Goal: Information Seeking & Learning: Learn about a topic

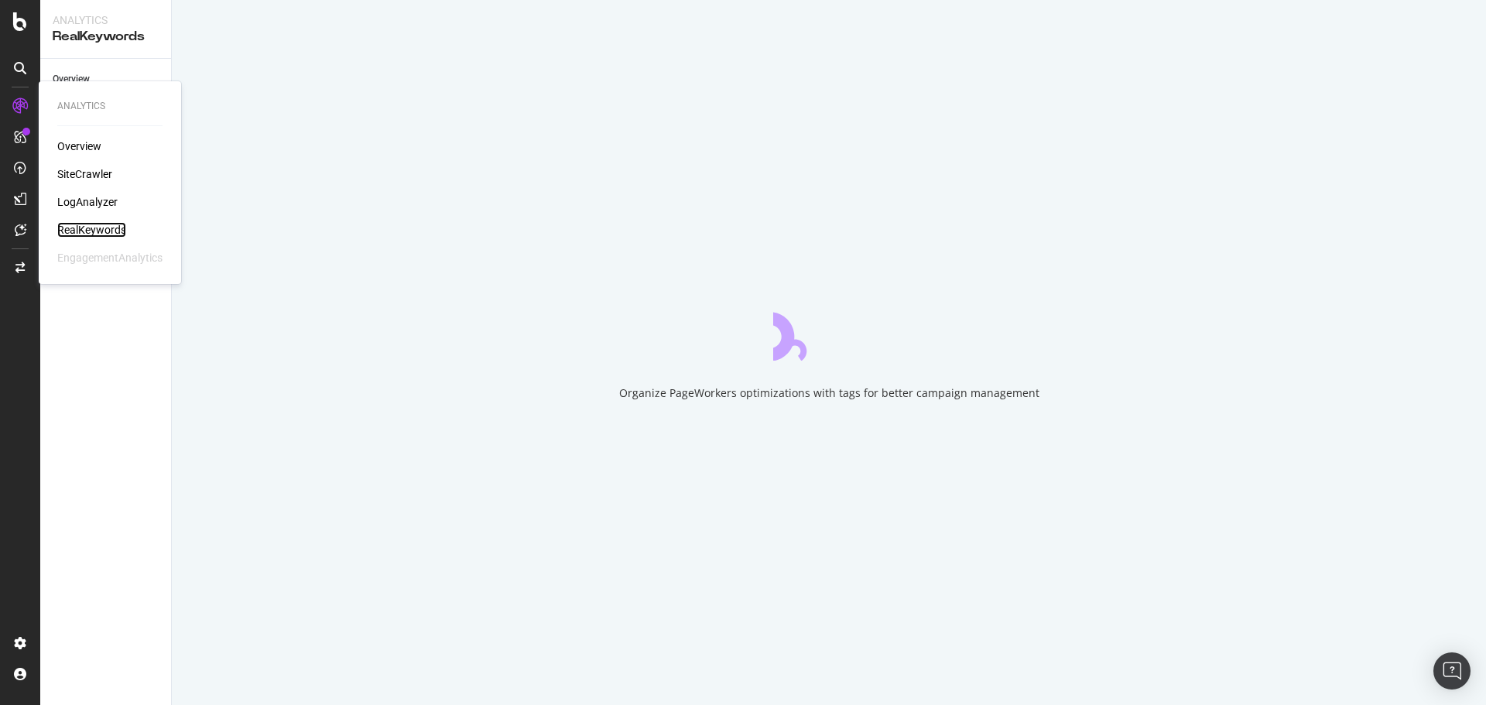
click at [110, 231] on div "RealKeywords" at bounding box center [91, 229] width 69 height 15
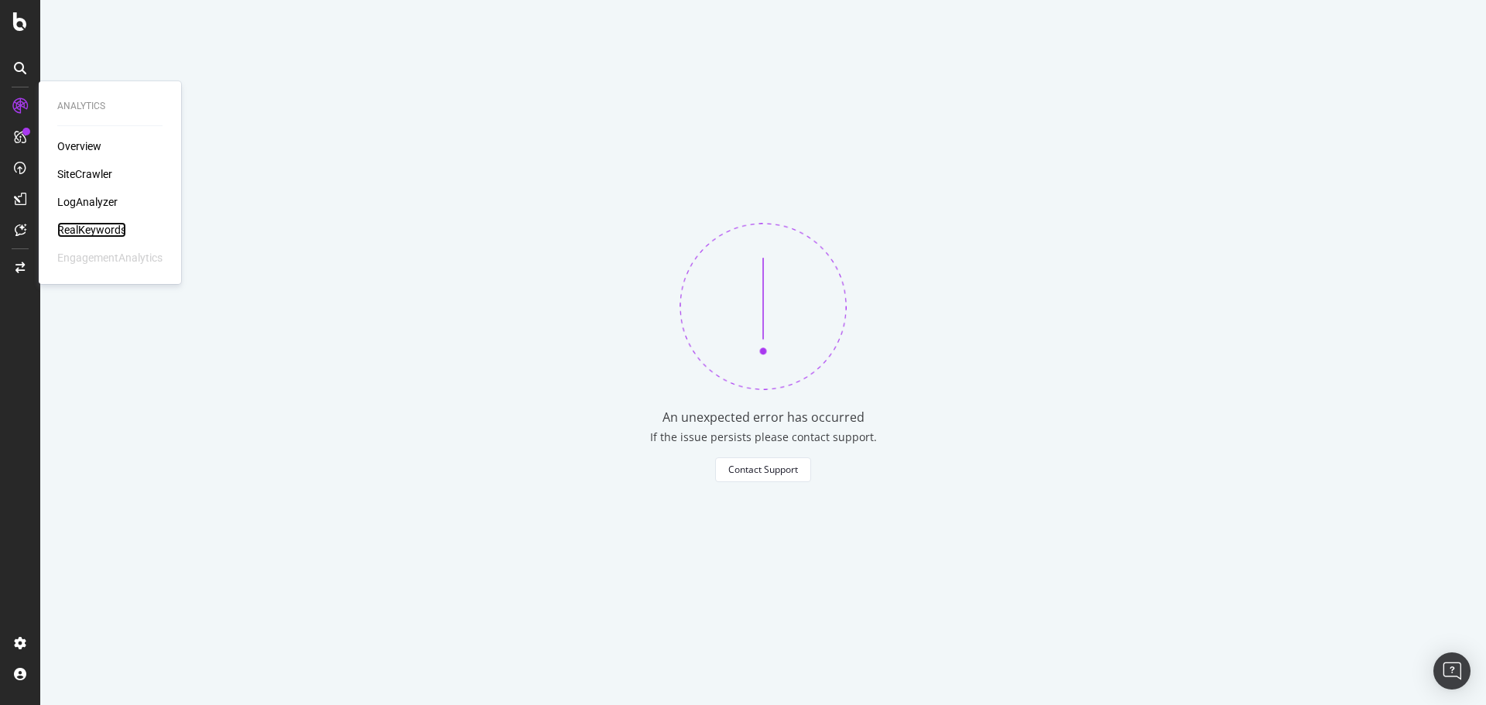
click at [112, 228] on div "RealKeywords" at bounding box center [91, 229] width 69 height 15
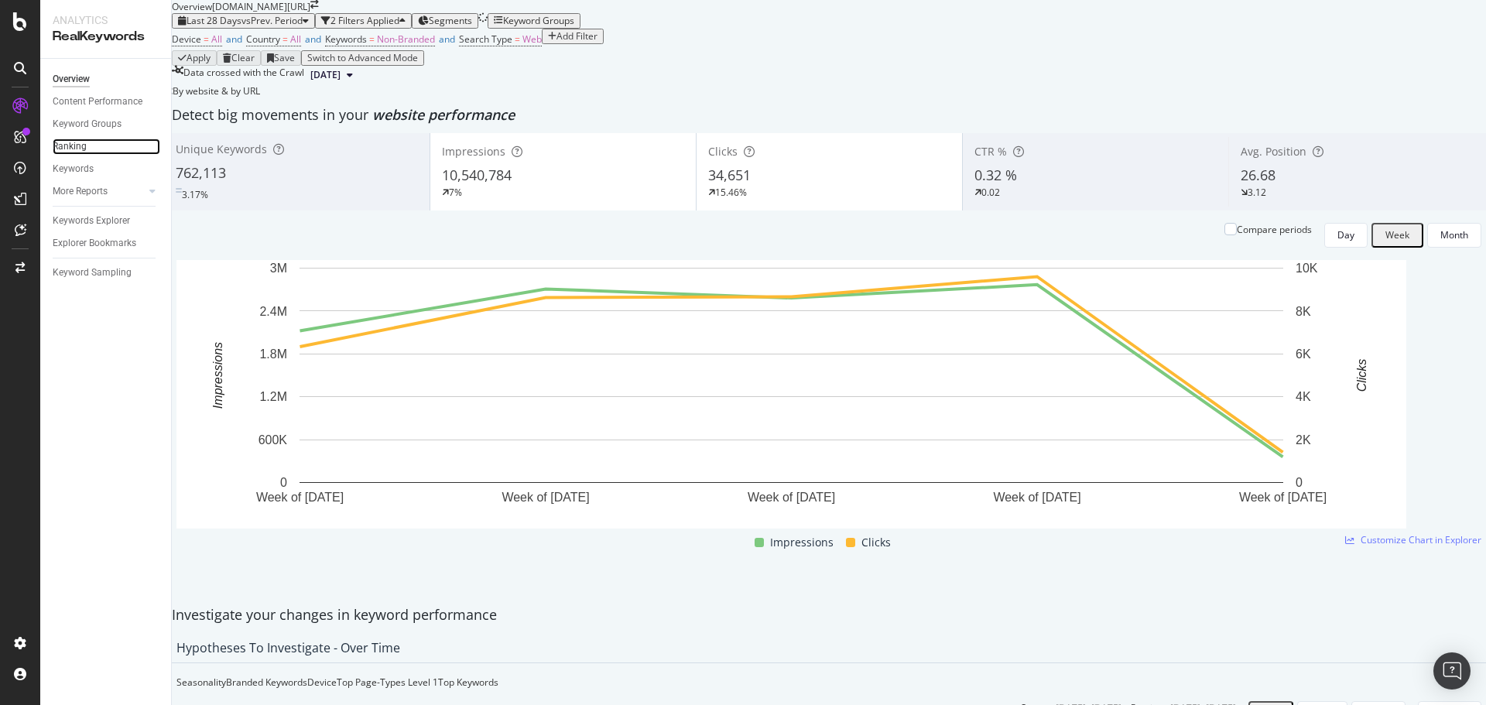
click at [90, 139] on link "Ranking" at bounding box center [107, 147] width 108 height 16
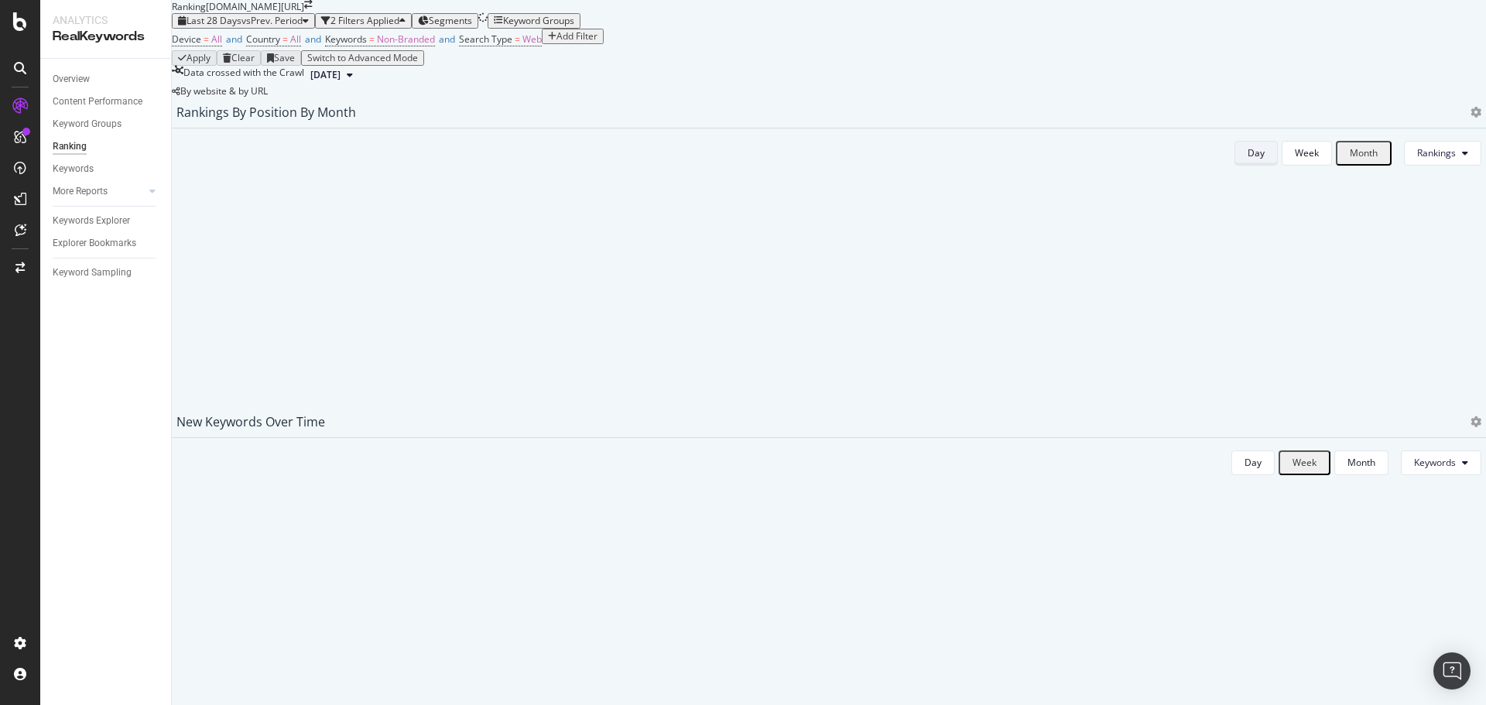
click at [1234, 166] on button "Day" at bounding box center [1255, 153] width 43 height 25
click at [430, 46] on span "Non-Branded" at bounding box center [406, 39] width 58 height 13
click at [403, 112] on span "Non-Branded" at bounding box center [389, 105] width 58 height 13
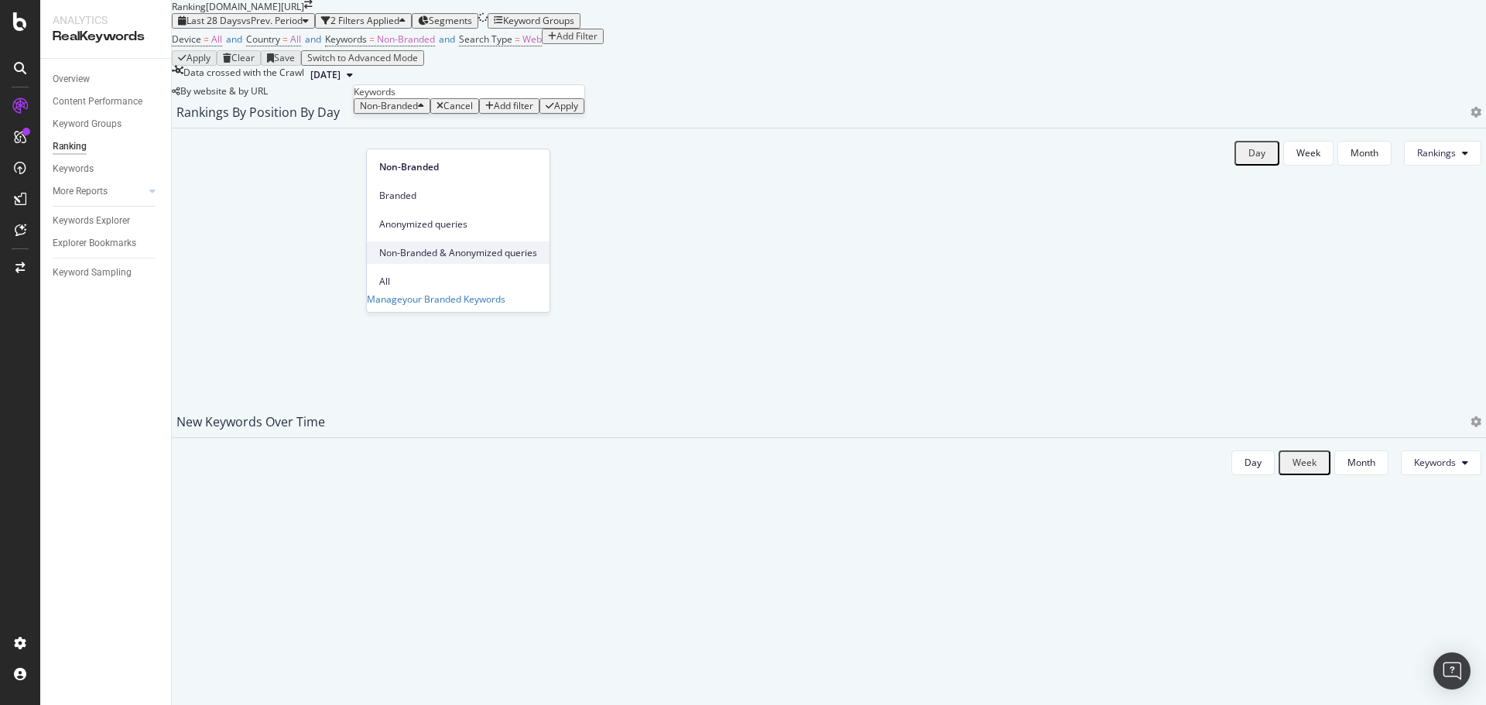
click at [457, 246] on span "Non-Branded & Anonymized queries" at bounding box center [458, 253] width 158 height 14
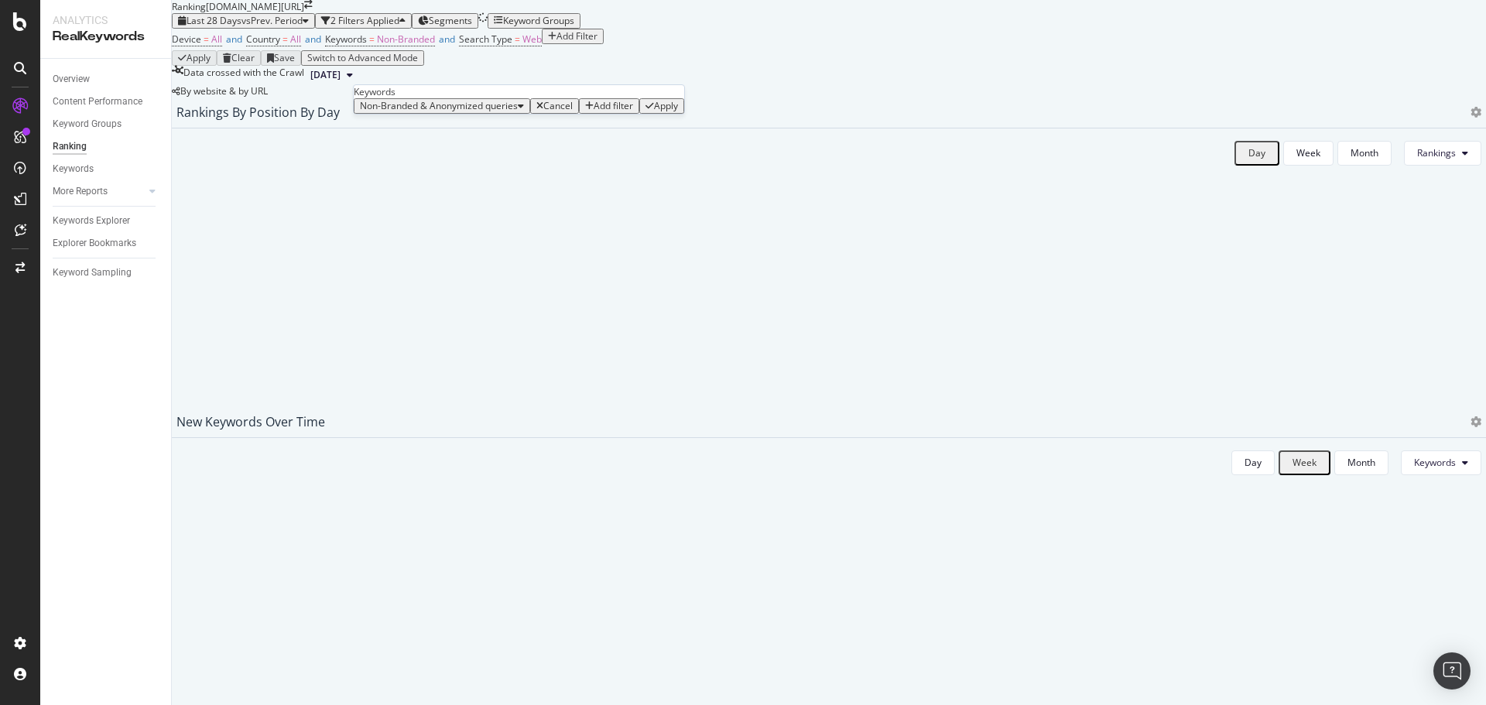
click at [654, 111] on div "Apply" at bounding box center [666, 106] width 24 height 11
click at [803, 29] on div "Last 28 Days vs Prev. Period 2 Filters Applied Segments Keyword Groups" at bounding box center [829, 20] width 1314 height 15
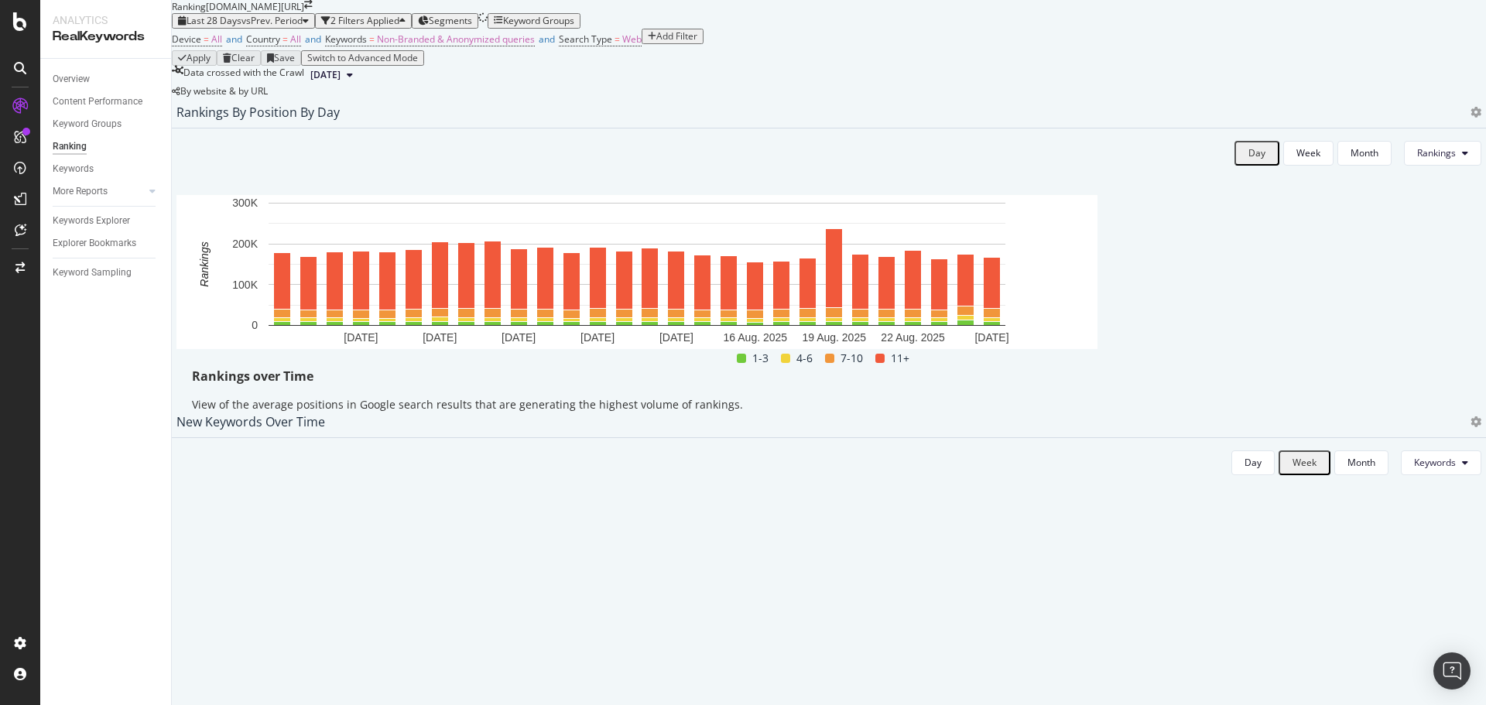
click at [301, 26] on div "Last 28 Days vs Prev. Period" at bounding box center [243, 20] width 131 height 11
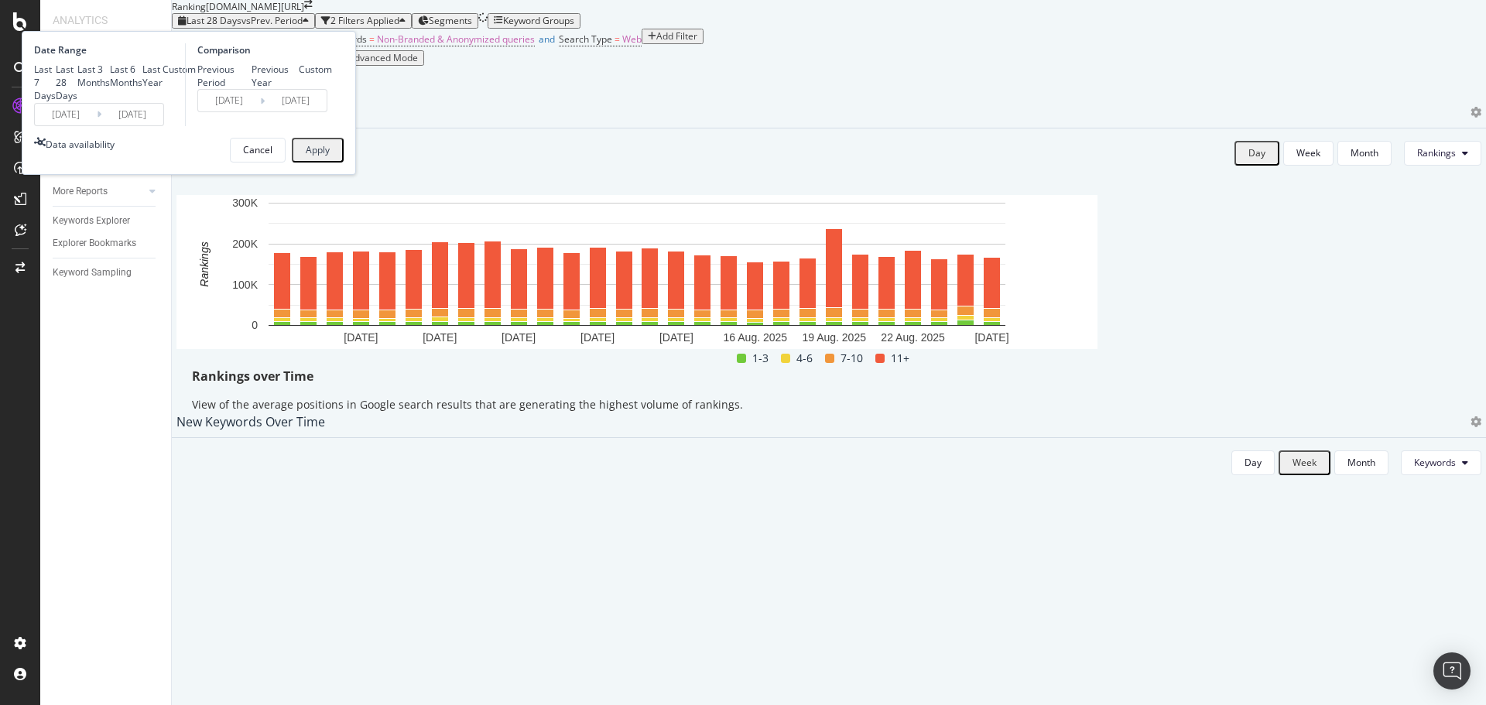
drag, startPoint x: 238, startPoint y: 163, endPoint x: 282, endPoint y: 173, distance: 44.3
click at [142, 89] on div "Last 6 Months" at bounding box center [126, 76] width 33 height 26
type input "[DATE]"
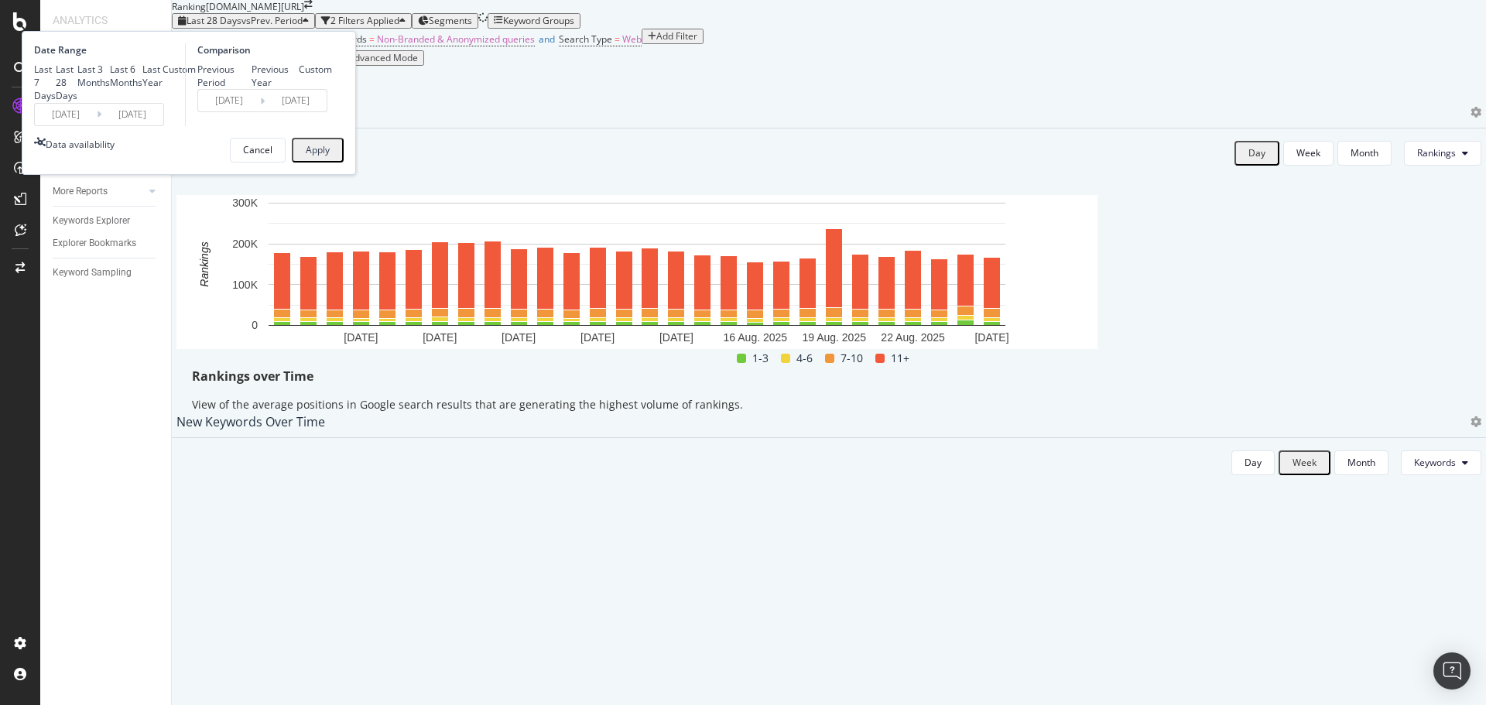
click at [344, 163] on button "Apply" at bounding box center [318, 150] width 52 height 25
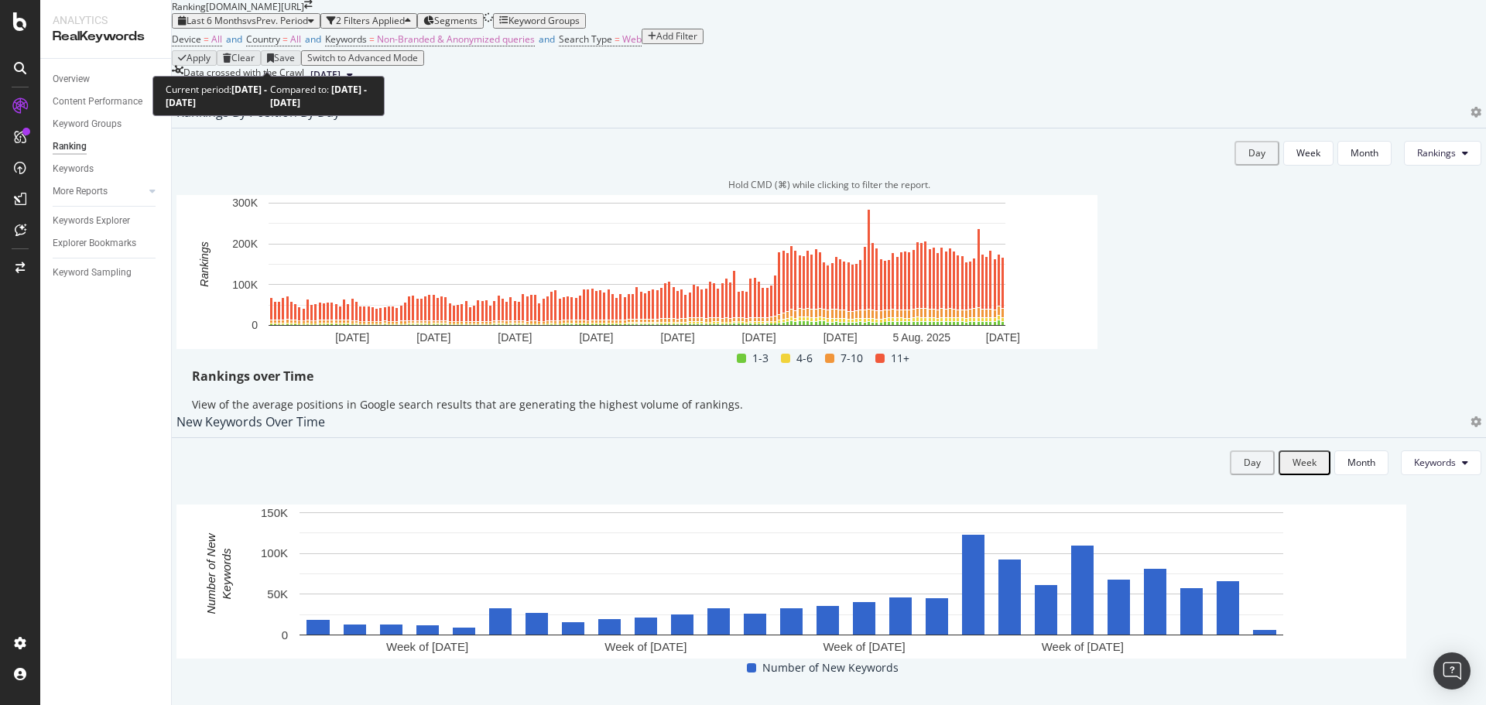
click at [247, 27] on span "Last 6 Months" at bounding box center [217, 20] width 60 height 13
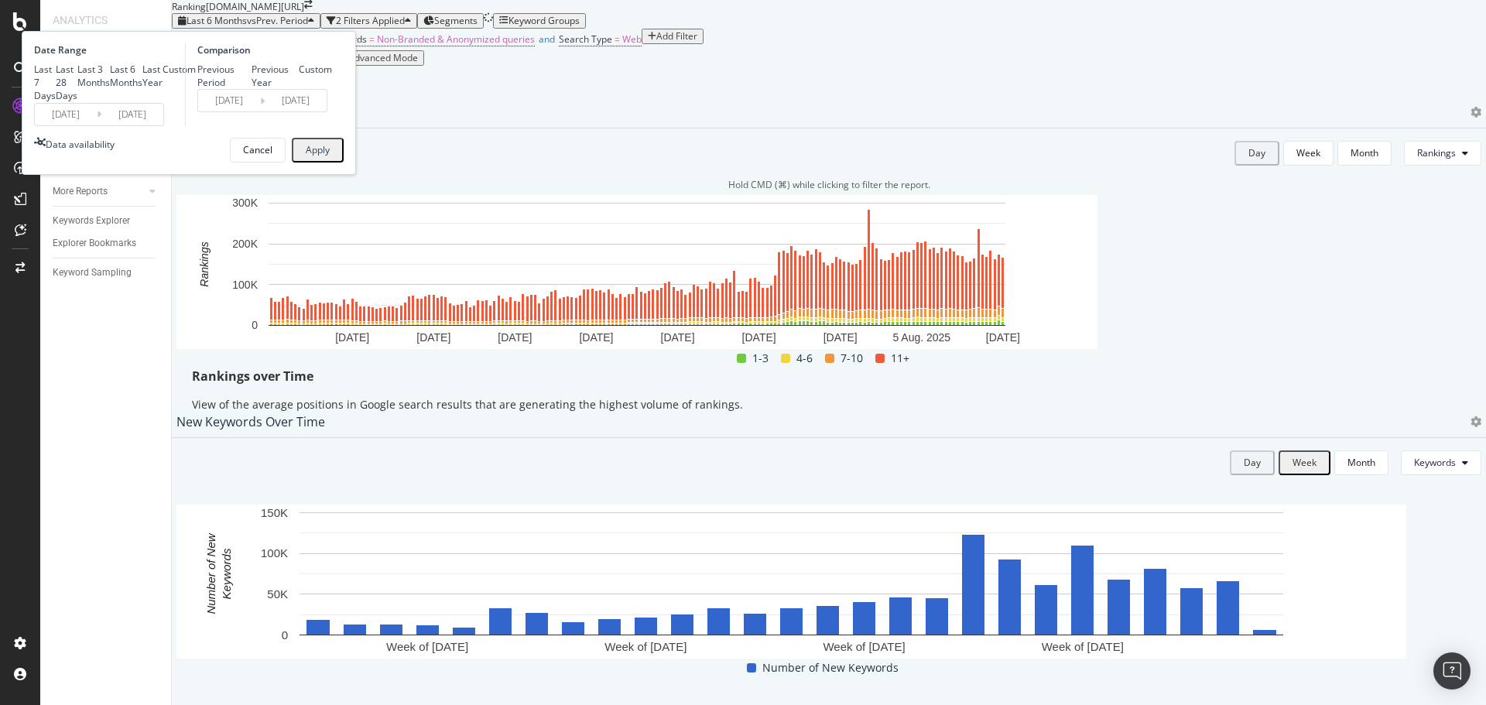
click at [1061, 84] on div "Data crossed with the Crawl [DATE]" at bounding box center [829, 75] width 1314 height 19
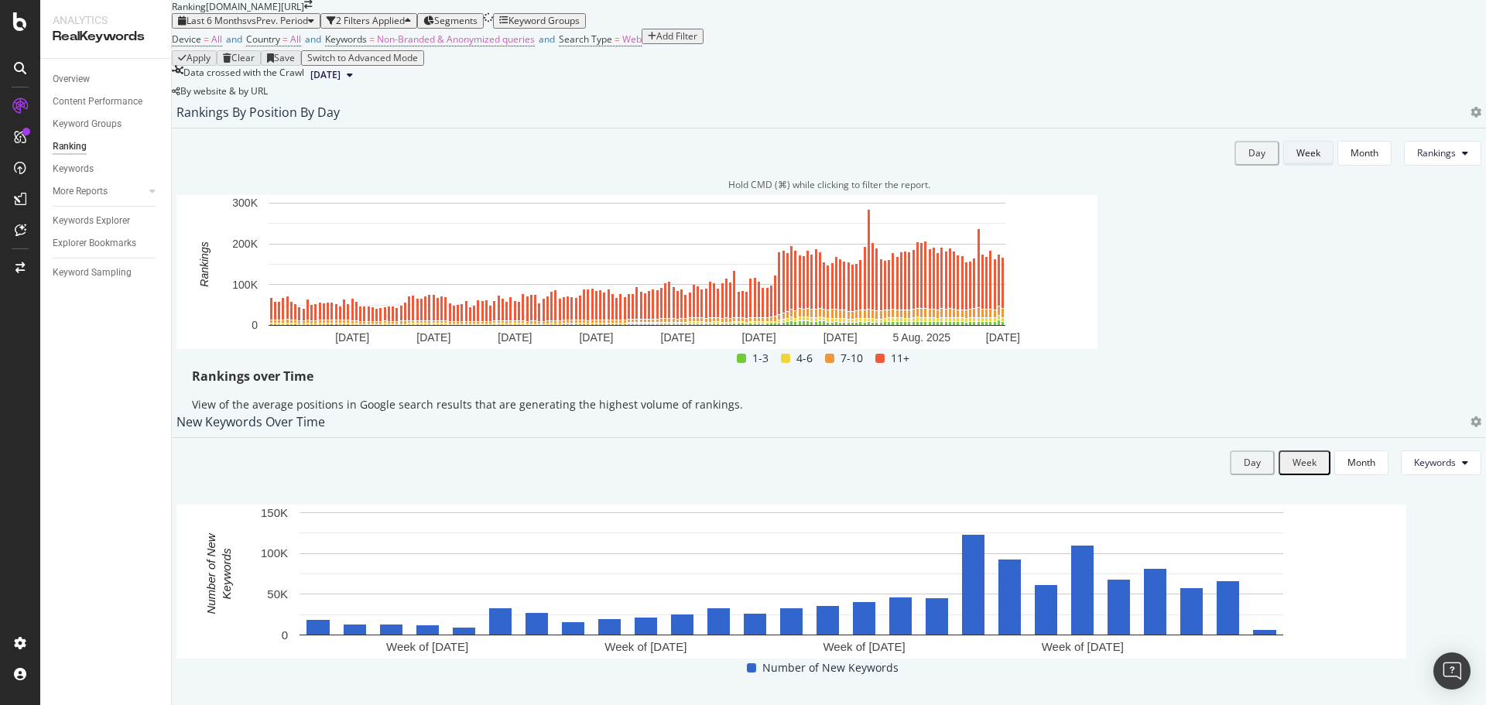
click at [1283, 166] on button "Week" at bounding box center [1308, 153] width 50 height 25
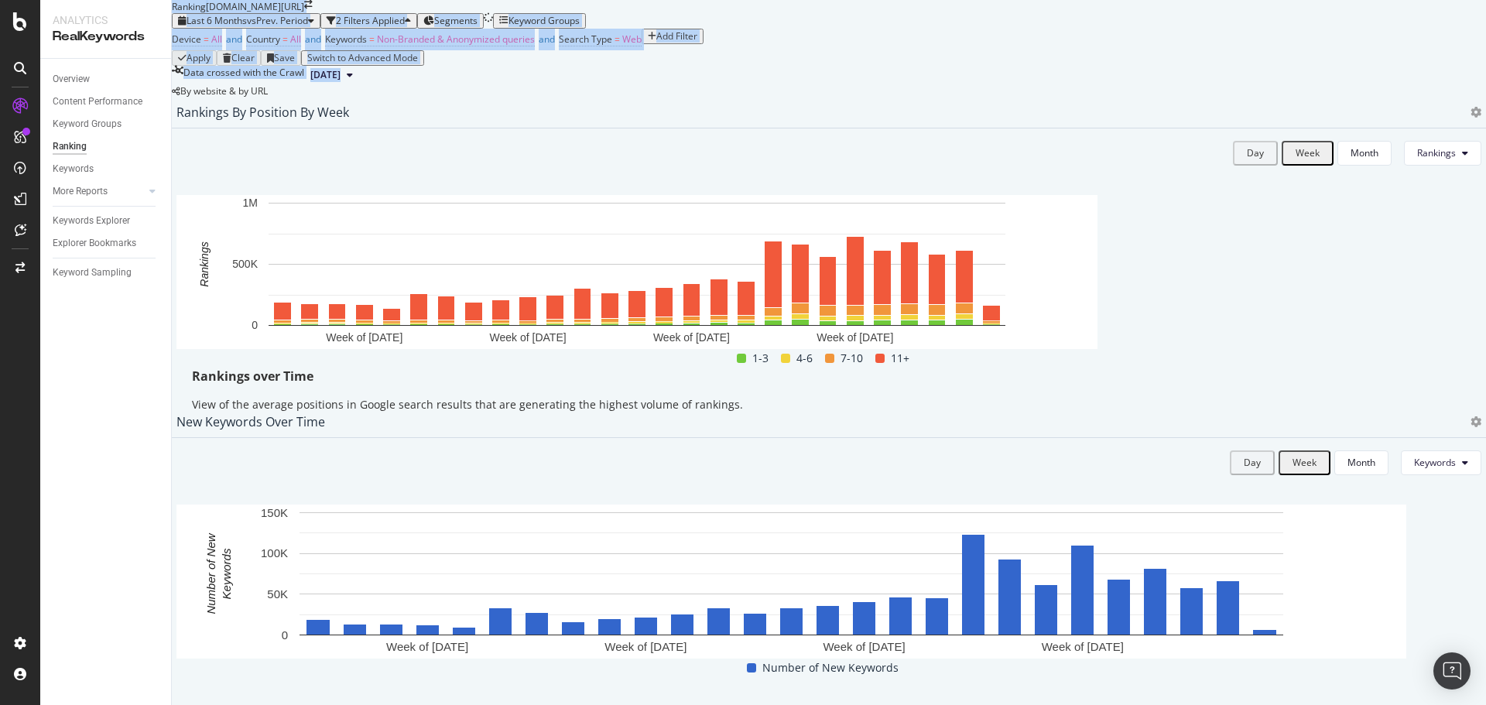
drag, startPoint x: 174, startPoint y: 21, endPoint x: 857, endPoint y: 197, distance: 704.8
click at [809, 50] on div "Device = All and Country = All and Keywords = Non-Branded & Anonymized queries …" at bounding box center [829, 40] width 1314 height 22
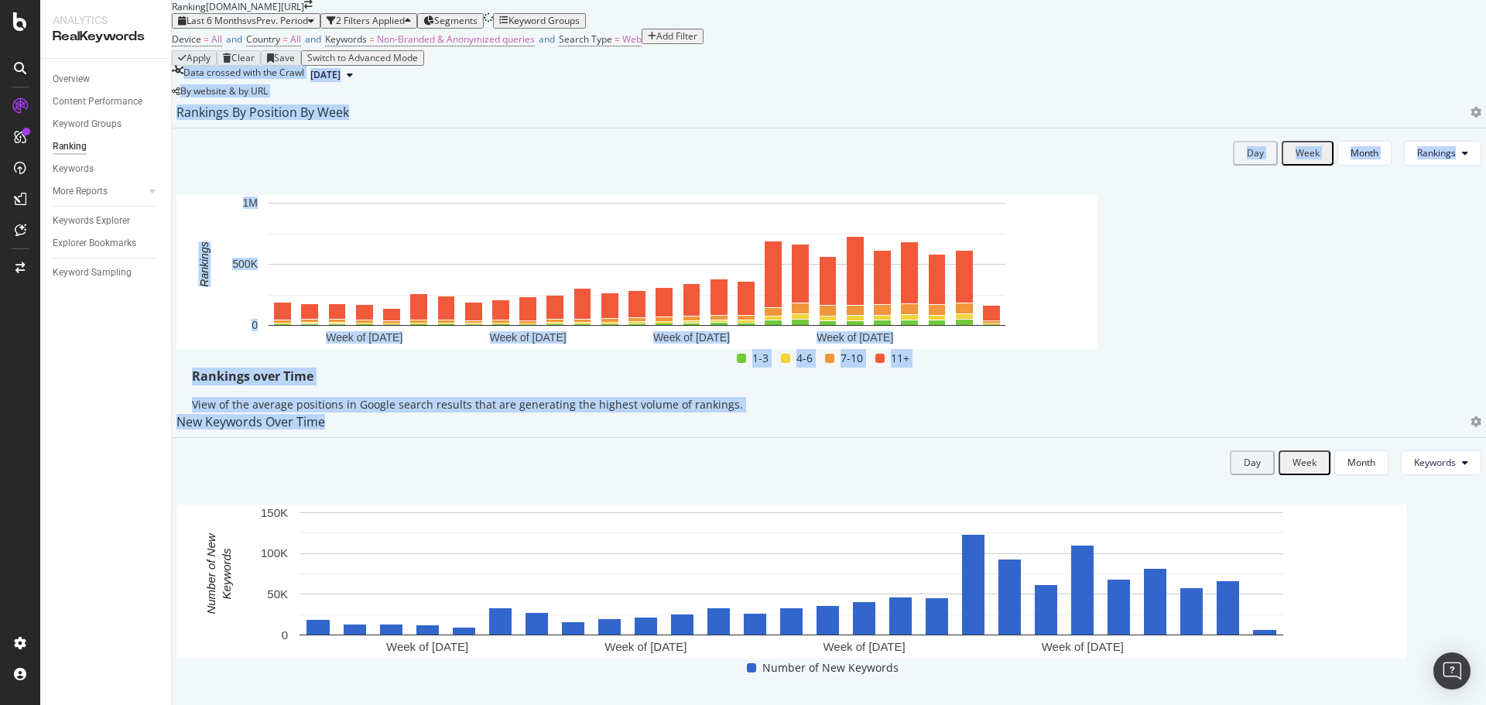
drag, startPoint x: 274, startPoint y: 220, endPoint x: 1456, endPoint y: 541, distance: 1224.6
click at [1456, 541] on div "New Keywords Over Time Day Week Month Keywords Hold CMD (⌘) while clicking to f…" at bounding box center [829, 562] width 1330 height 310
drag, startPoint x: 1432, startPoint y: 533, endPoint x: 556, endPoint y: 235, distance: 925.3
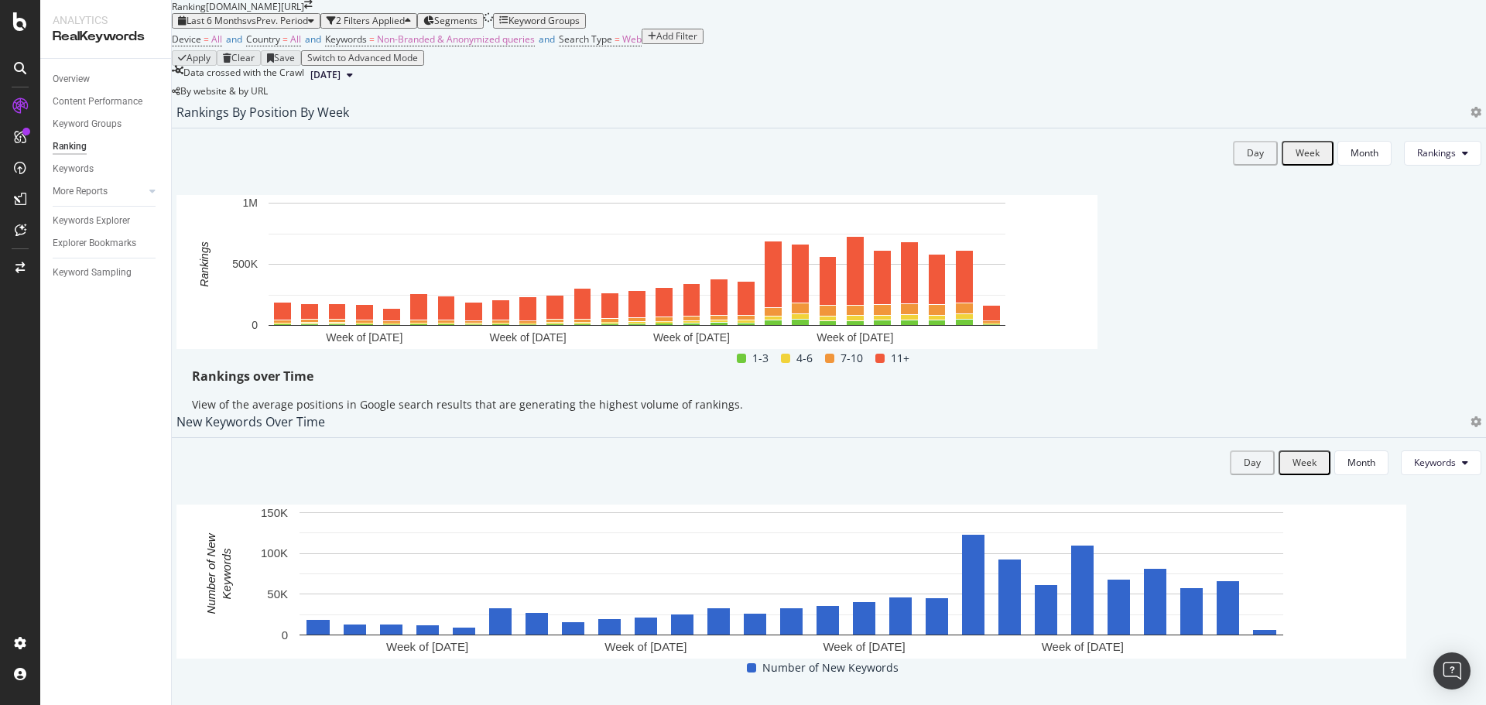
click at [885, 29] on div "Last 6 Months vs Prev. Period 2 Filters Applied Segments Keyword Groups" at bounding box center [829, 20] width 1314 height 15
